Goal: Entertainment & Leisure: Consume media (video, audio)

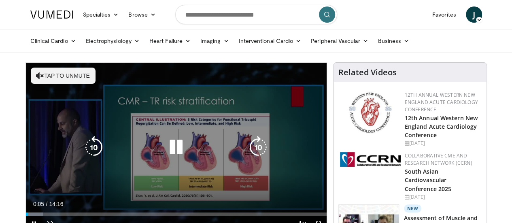
click at [40, 74] on button "Tap to unmute" at bounding box center [63, 76] width 65 height 16
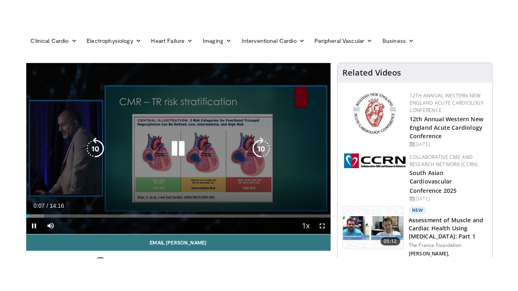
scroll to position [40, 0]
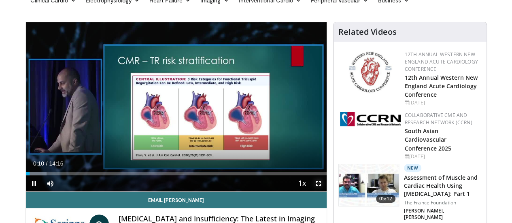
click at [324, 191] on span "Video Player" at bounding box center [318, 183] width 16 height 16
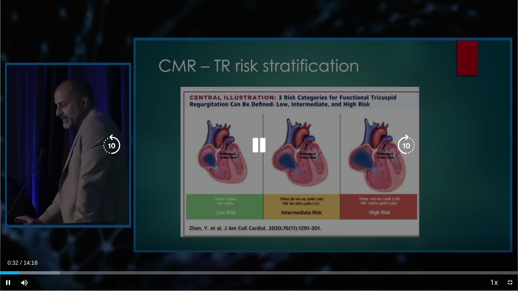
click at [256, 137] on icon "Video Player" at bounding box center [259, 145] width 23 height 23
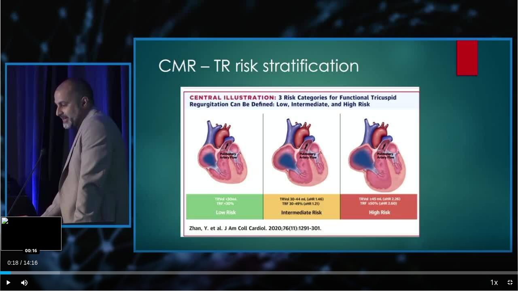
click at [11, 220] on div "00:18" at bounding box center [5, 272] width 11 height 3
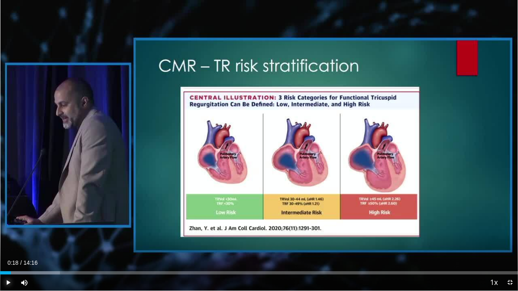
click at [11, 220] on span "Video Player" at bounding box center [8, 283] width 16 height 16
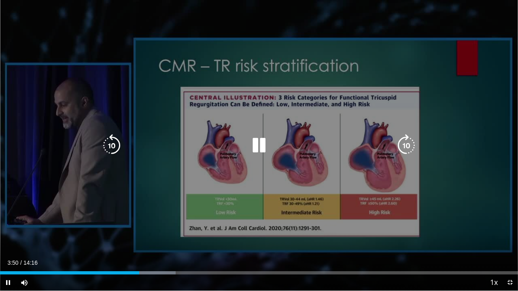
click at [265, 138] on icon "Video Player" at bounding box center [259, 145] width 23 height 23
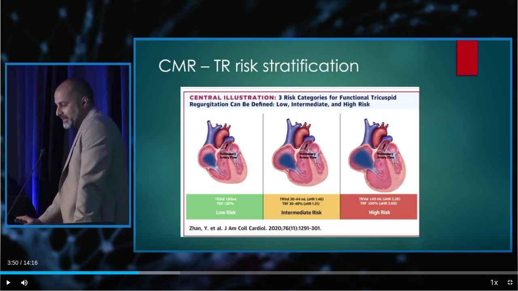
click at [265, 138] on div "10 seconds Tap to unmute" at bounding box center [259, 145] width 518 height 291
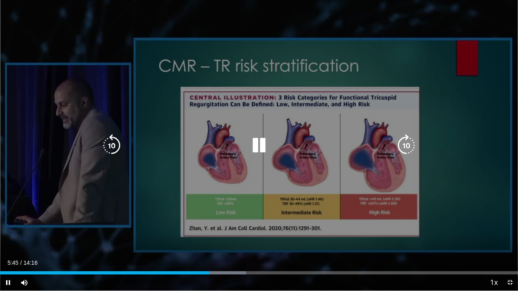
click at [115, 143] on icon "Video Player" at bounding box center [111, 145] width 23 height 23
click at [115, 142] on icon "Video Player" at bounding box center [111, 145] width 23 height 23
click at [110, 150] on icon "Video Player" at bounding box center [111, 145] width 23 height 23
click at [259, 143] on icon "Video Player" at bounding box center [259, 145] width 23 height 23
click at [259, 144] on icon "Video Player" at bounding box center [259, 145] width 23 height 23
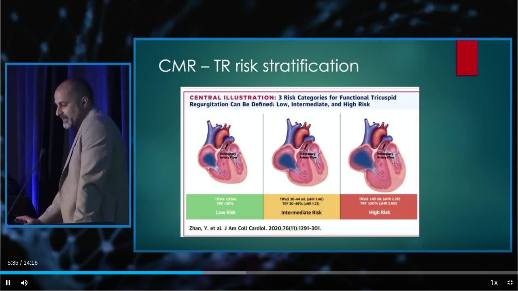
click at [259, 144] on div "10 seconds Tap to unmute" at bounding box center [259, 145] width 518 height 291
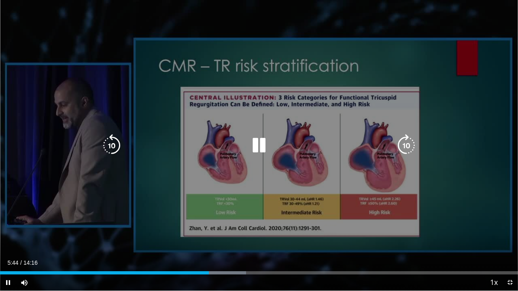
click at [110, 142] on icon "Video Player" at bounding box center [111, 145] width 23 height 23
